Goal: Contribute content: Add original content to the website for others to see

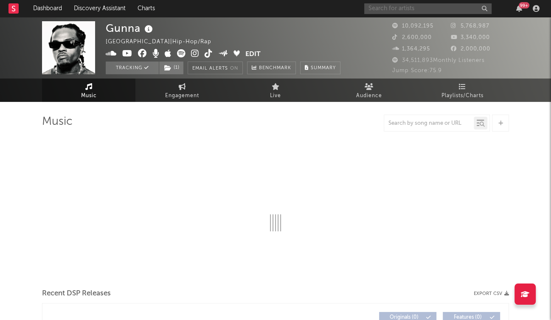
click at [449, 11] on input "text" at bounding box center [428, 8] width 127 height 11
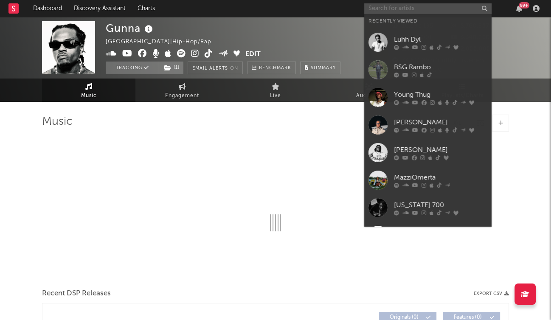
select select "6m"
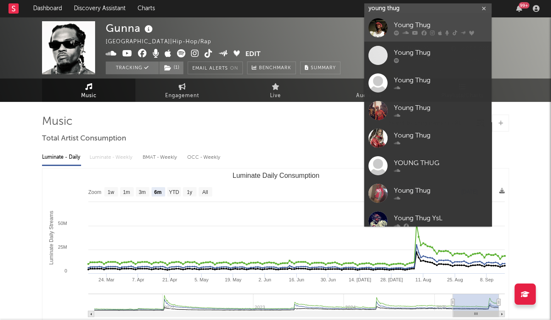
type input "young thug"
click at [416, 25] on div "Young Thug" at bounding box center [440, 25] width 93 height 10
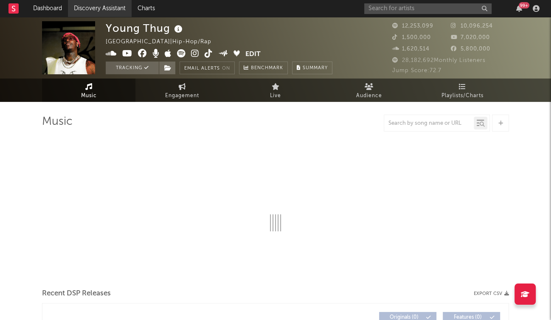
select select "6m"
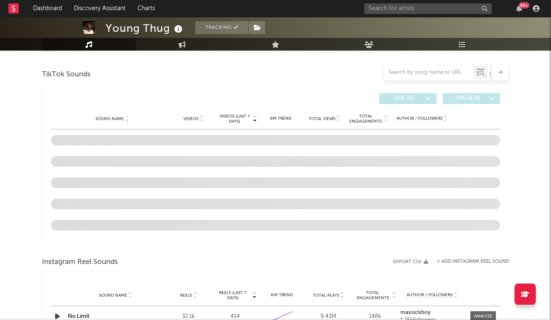
scroll to position [543, 0]
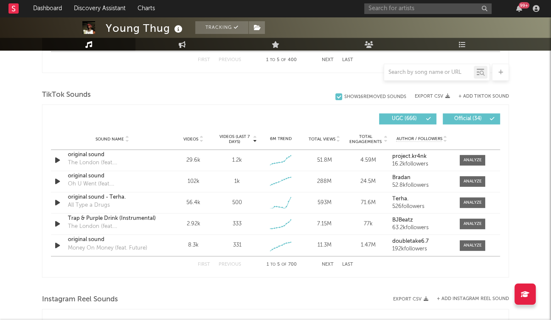
click at [475, 95] on button "+ Add TikTok Sound" at bounding box center [484, 96] width 51 height 5
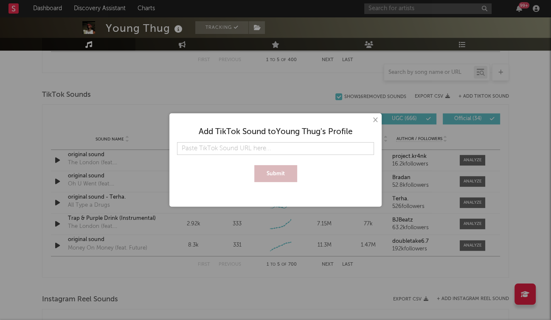
click at [279, 146] on input "text" at bounding box center [275, 148] width 197 height 13
type input "[URL][DOMAIN_NAME]"
click at [266, 173] on button "Submit" at bounding box center [275, 173] width 43 height 17
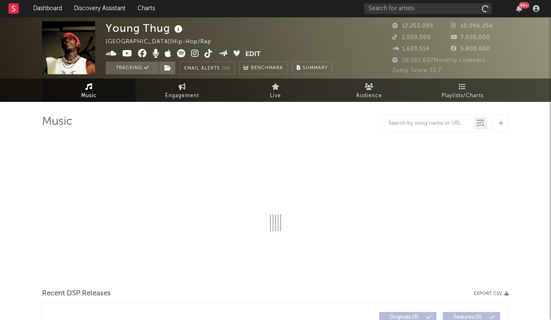
select select "6m"
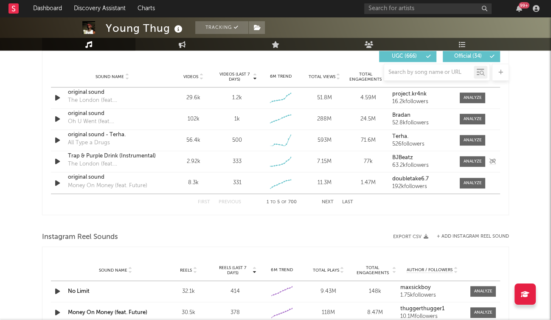
scroll to position [613, 0]
